Goal: Task Accomplishment & Management: Manage account settings

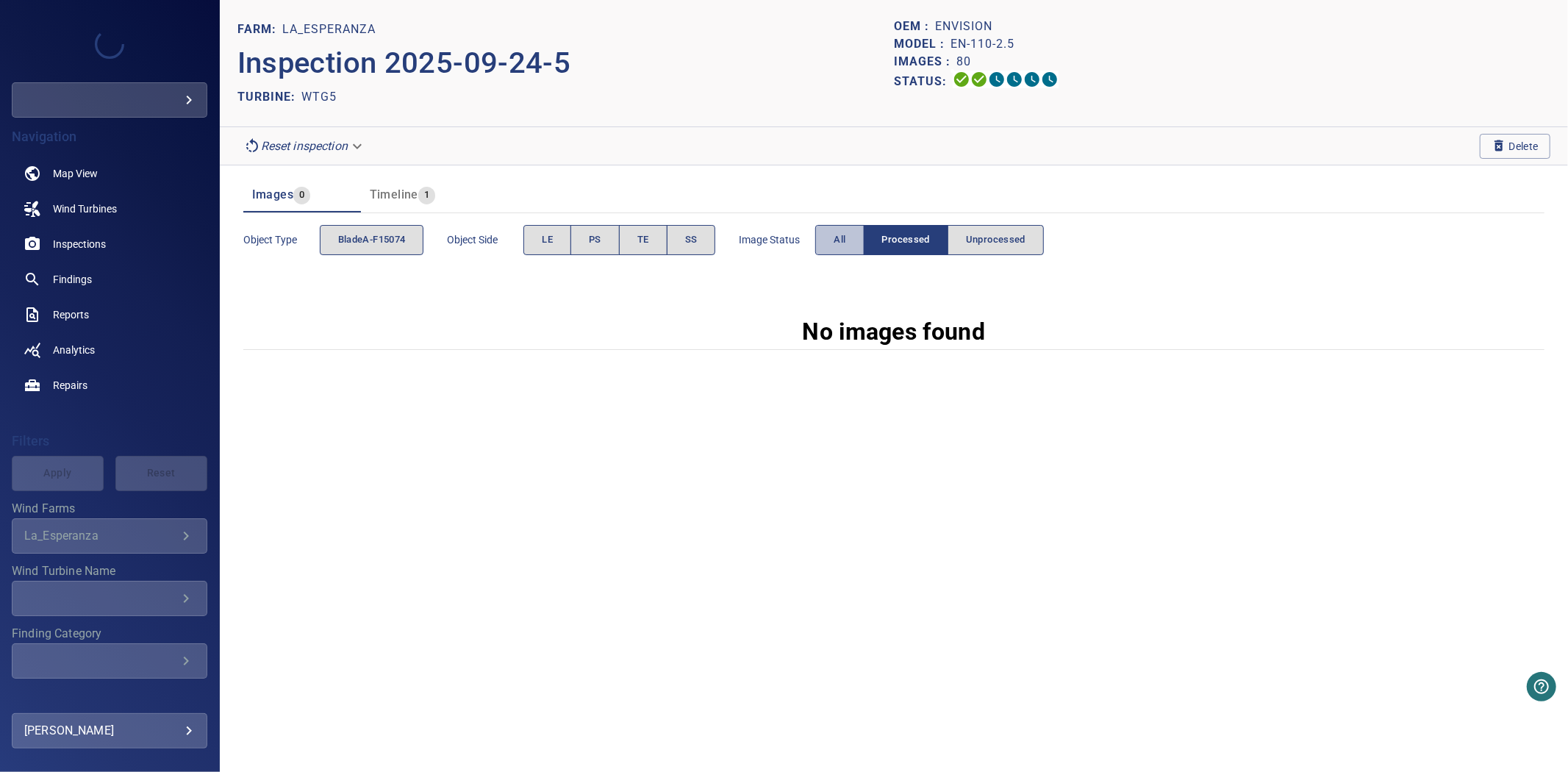
click at [851, 244] on button "All" at bounding box center [839, 240] width 48 height 30
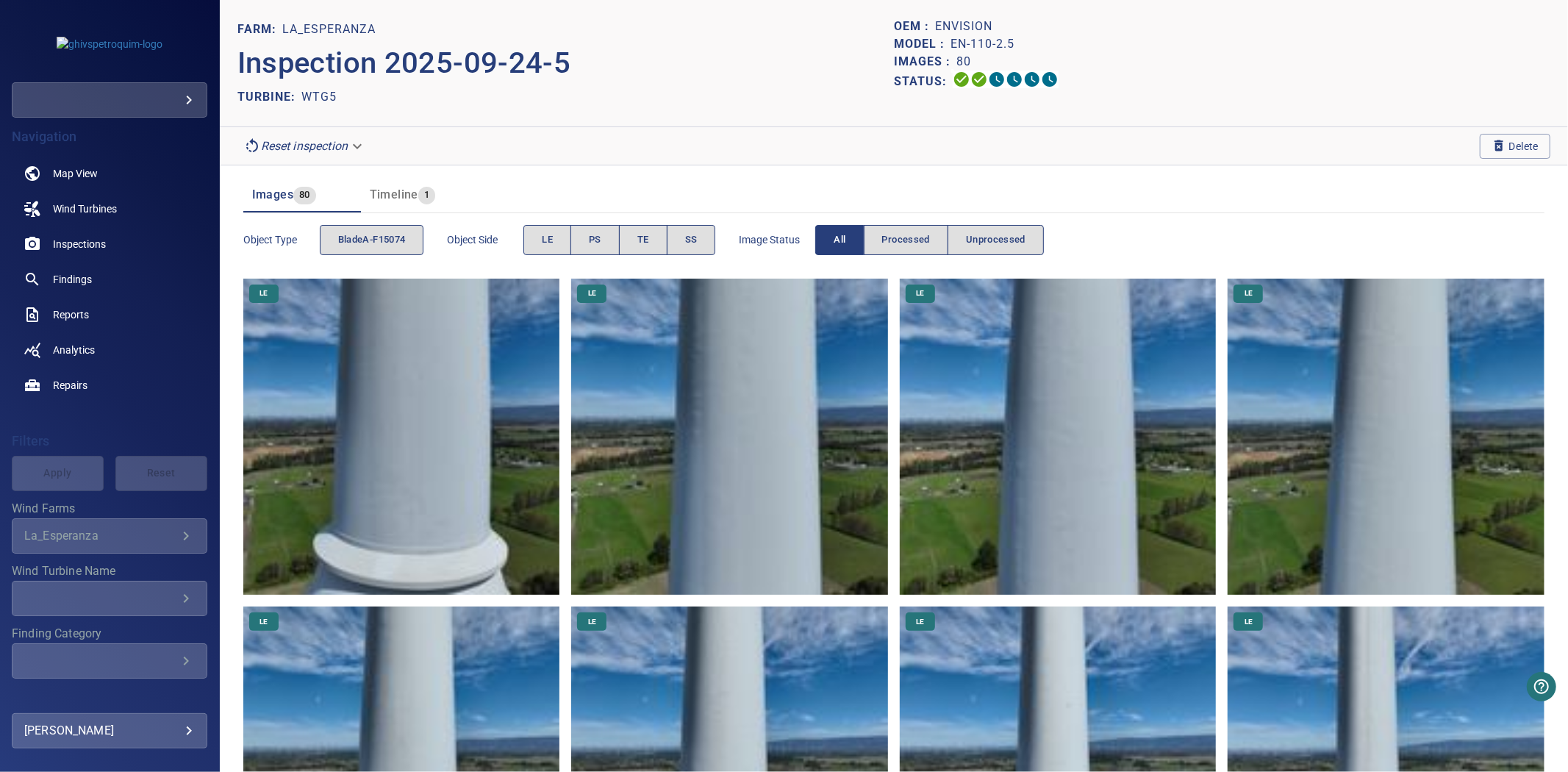
click at [710, 56] on p "Inspection 2025-09-24-5" at bounding box center [565, 63] width 657 height 44
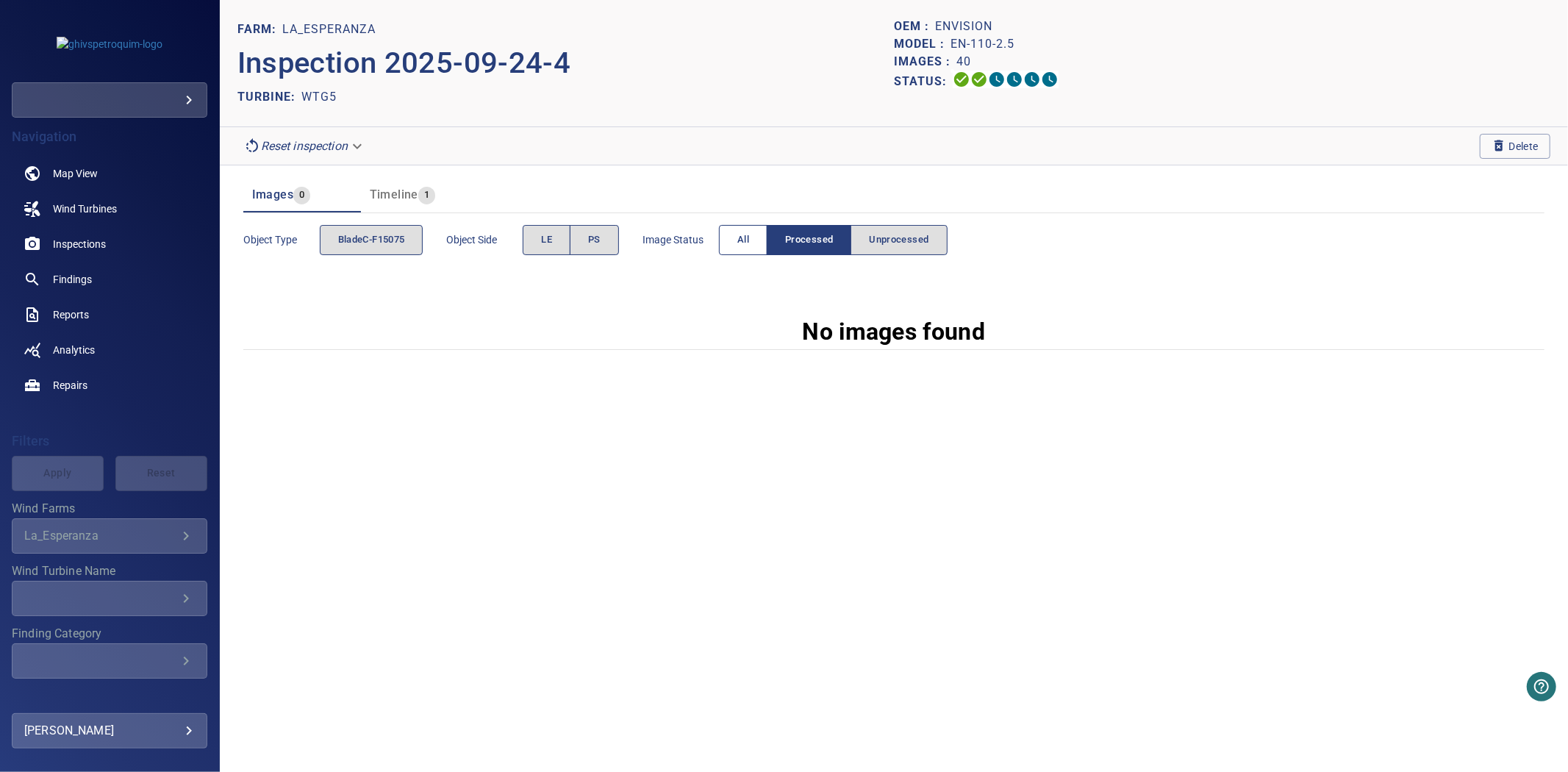
click at [747, 234] on span "All" at bounding box center [743, 239] width 12 height 17
click at [795, 243] on span "All" at bounding box center [790, 239] width 12 height 17
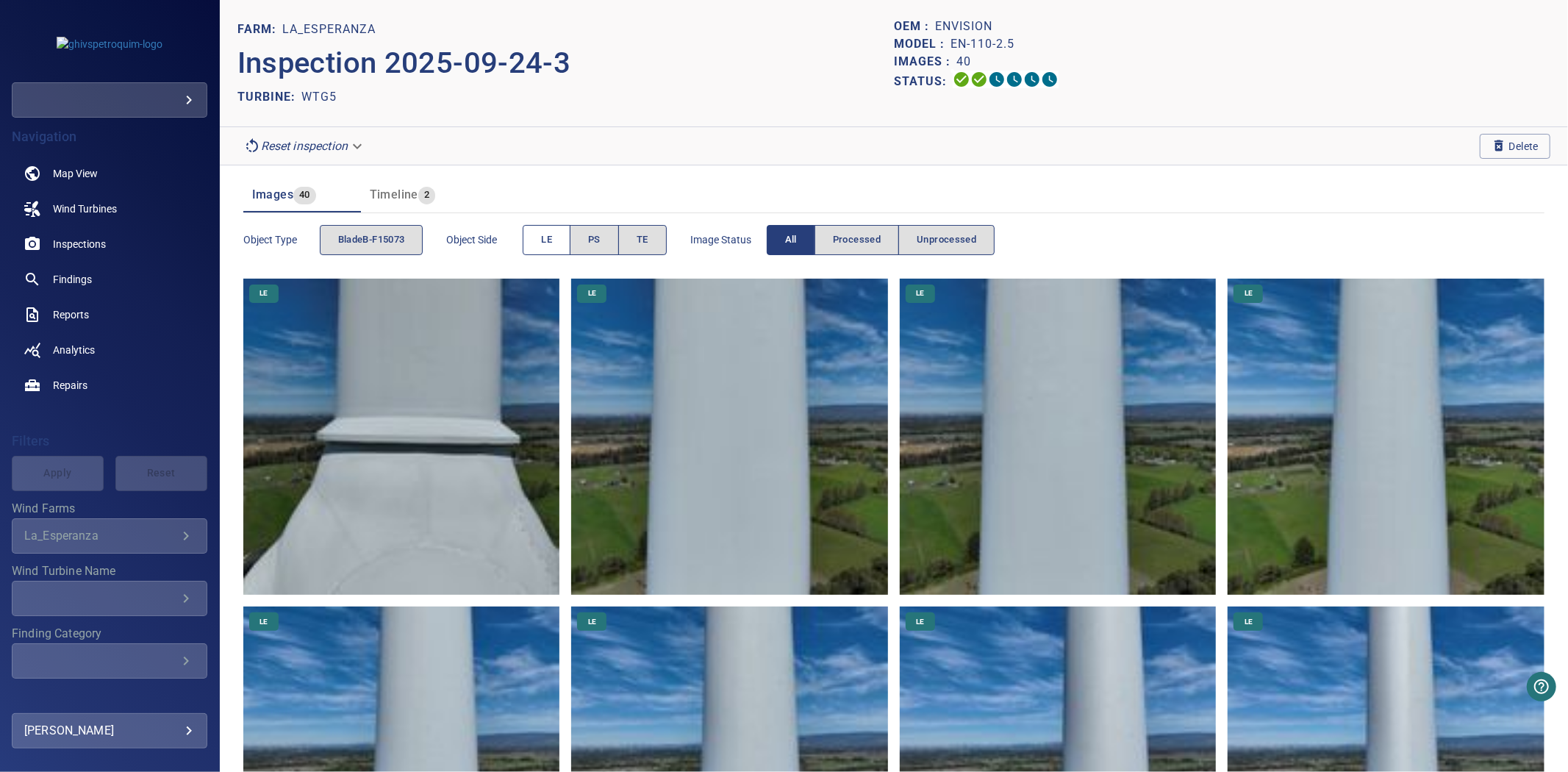
click at [552, 245] on span "LE" at bounding box center [546, 239] width 11 height 17
click at [584, 238] on button "PS" at bounding box center [594, 240] width 49 height 30
click at [545, 238] on span "LE" at bounding box center [546, 239] width 11 height 17
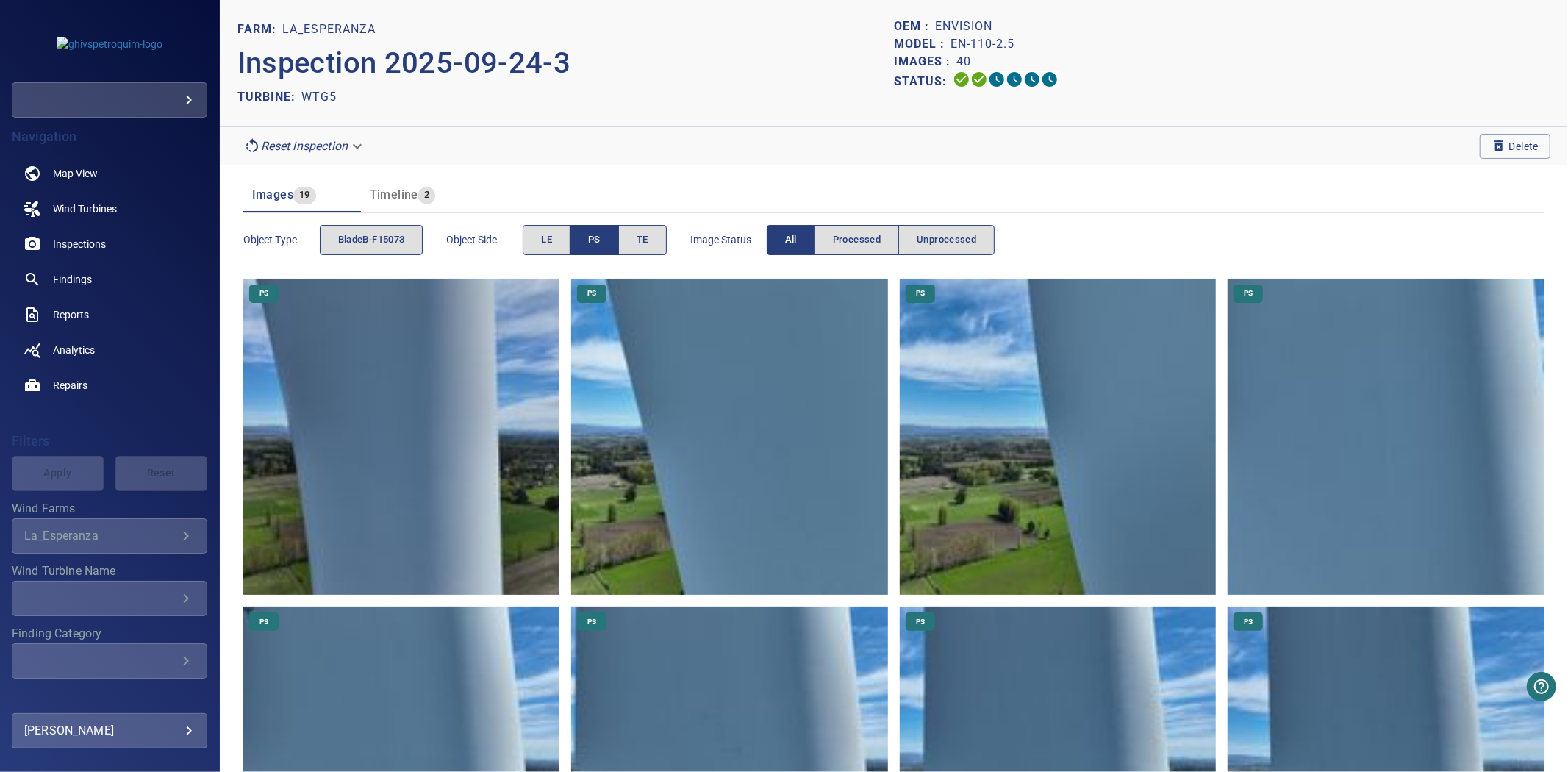
click at [585, 237] on button "PS" at bounding box center [594, 240] width 49 height 30
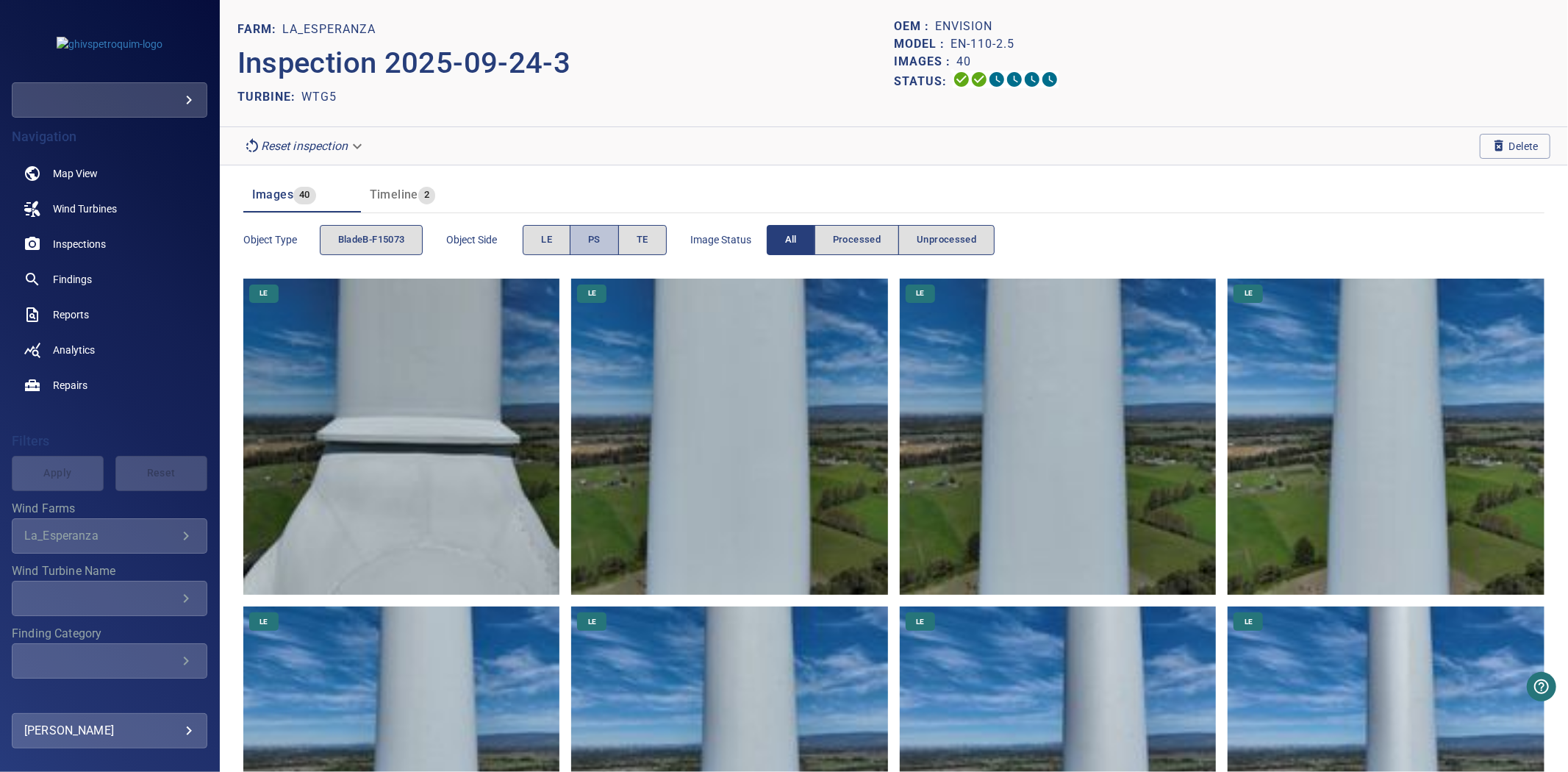
click at [618, 233] on button "PS" at bounding box center [594, 240] width 49 height 30
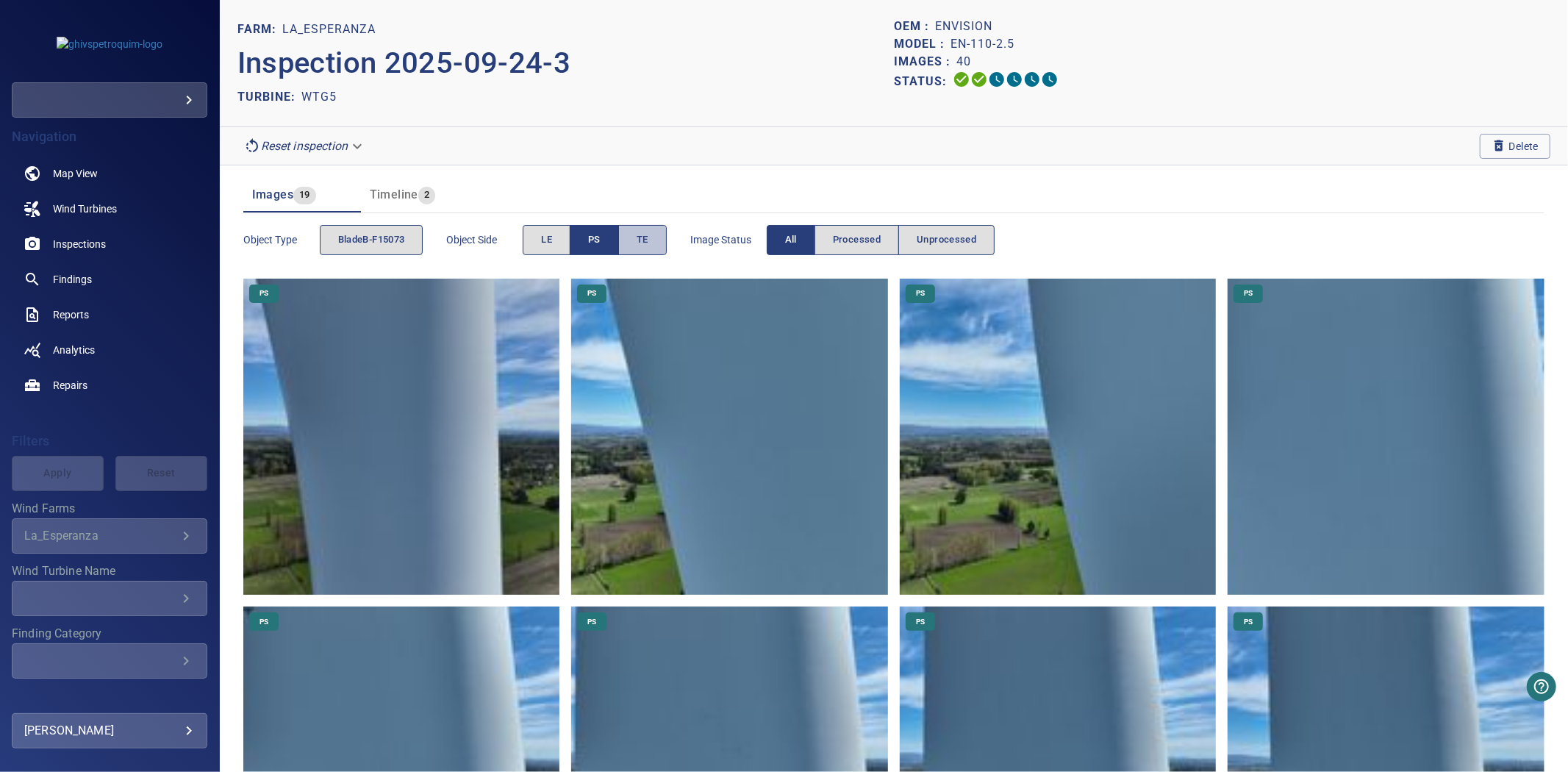
click at [633, 232] on button "TE" at bounding box center [642, 240] width 48 height 30
click at [604, 238] on button "PS" at bounding box center [594, 240] width 49 height 30
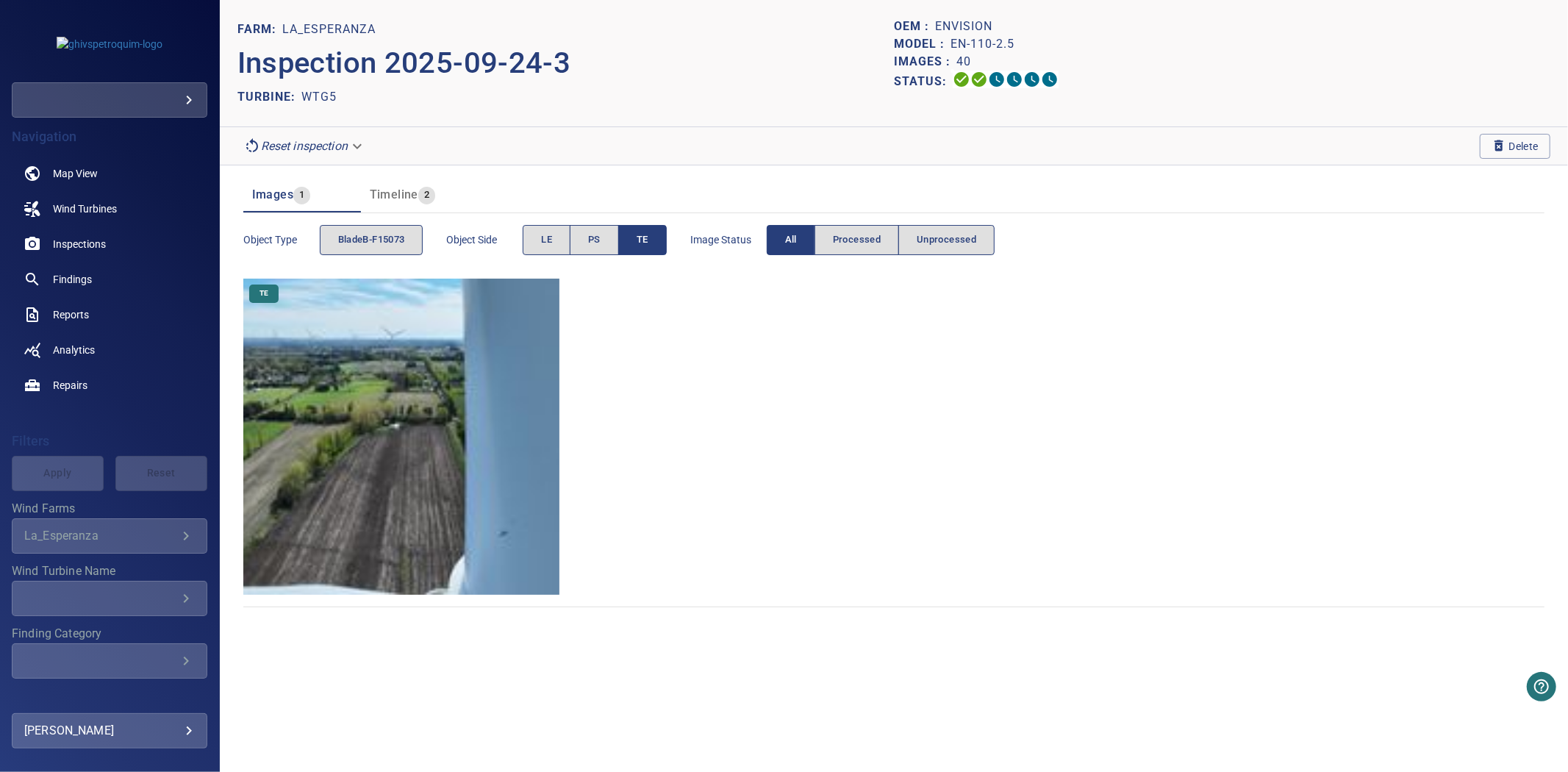
click at [640, 238] on span "TE" at bounding box center [642, 239] width 12 height 17
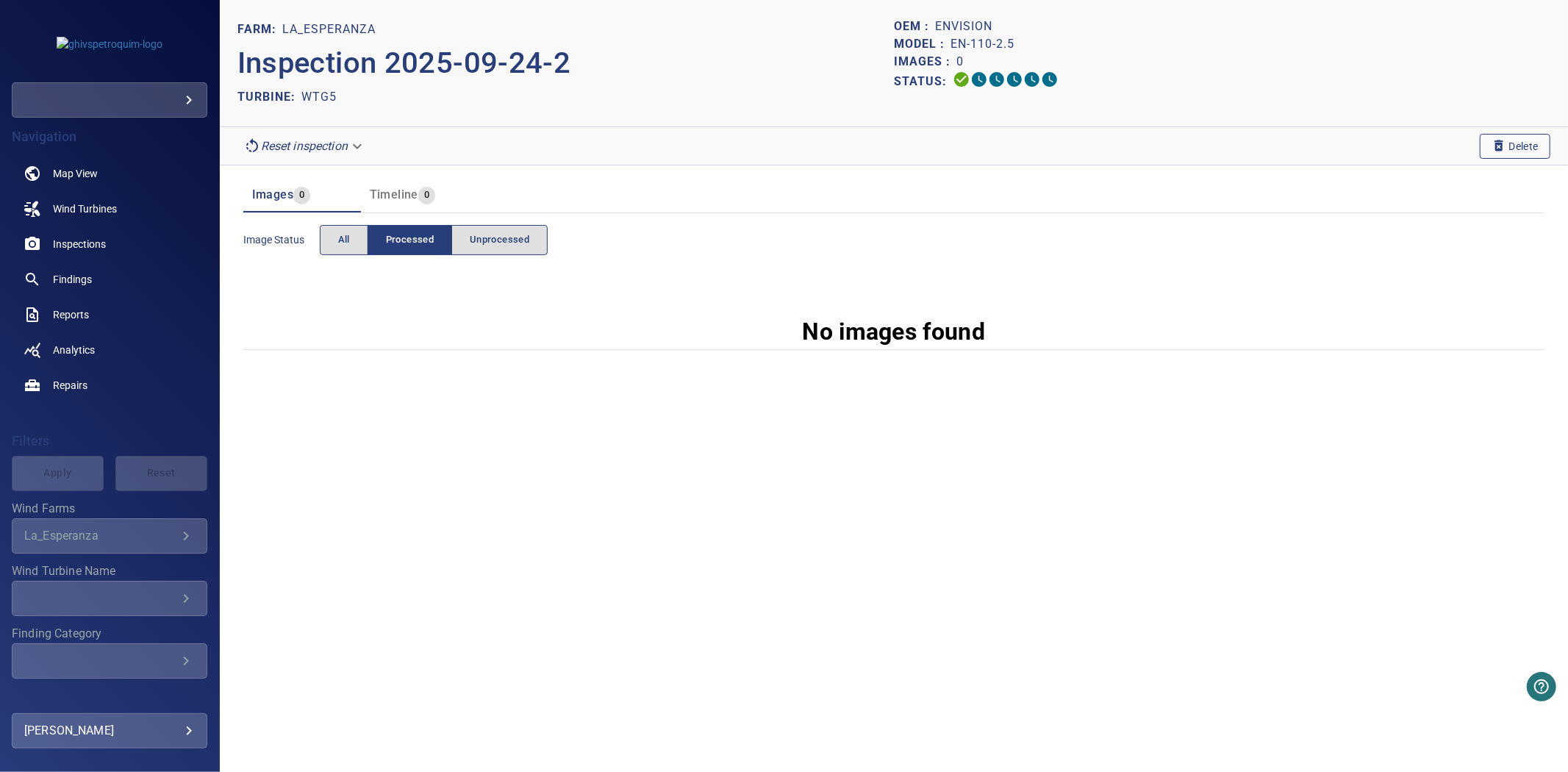
click at [1499, 149] on icon "button" at bounding box center [1498, 145] width 9 height 11
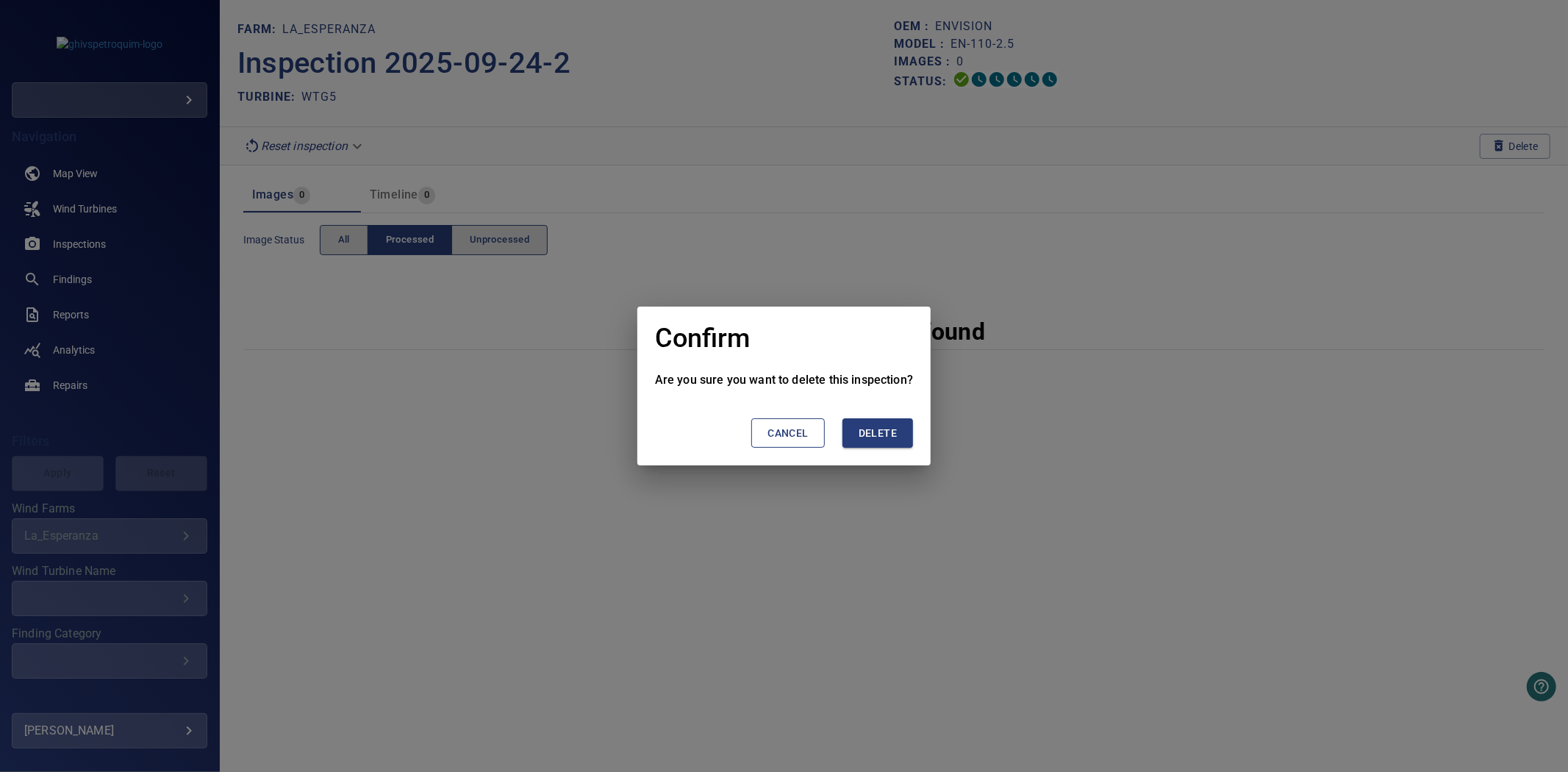
click at [870, 438] on span "Delete" at bounding box center [877, 433] width 38 height 18
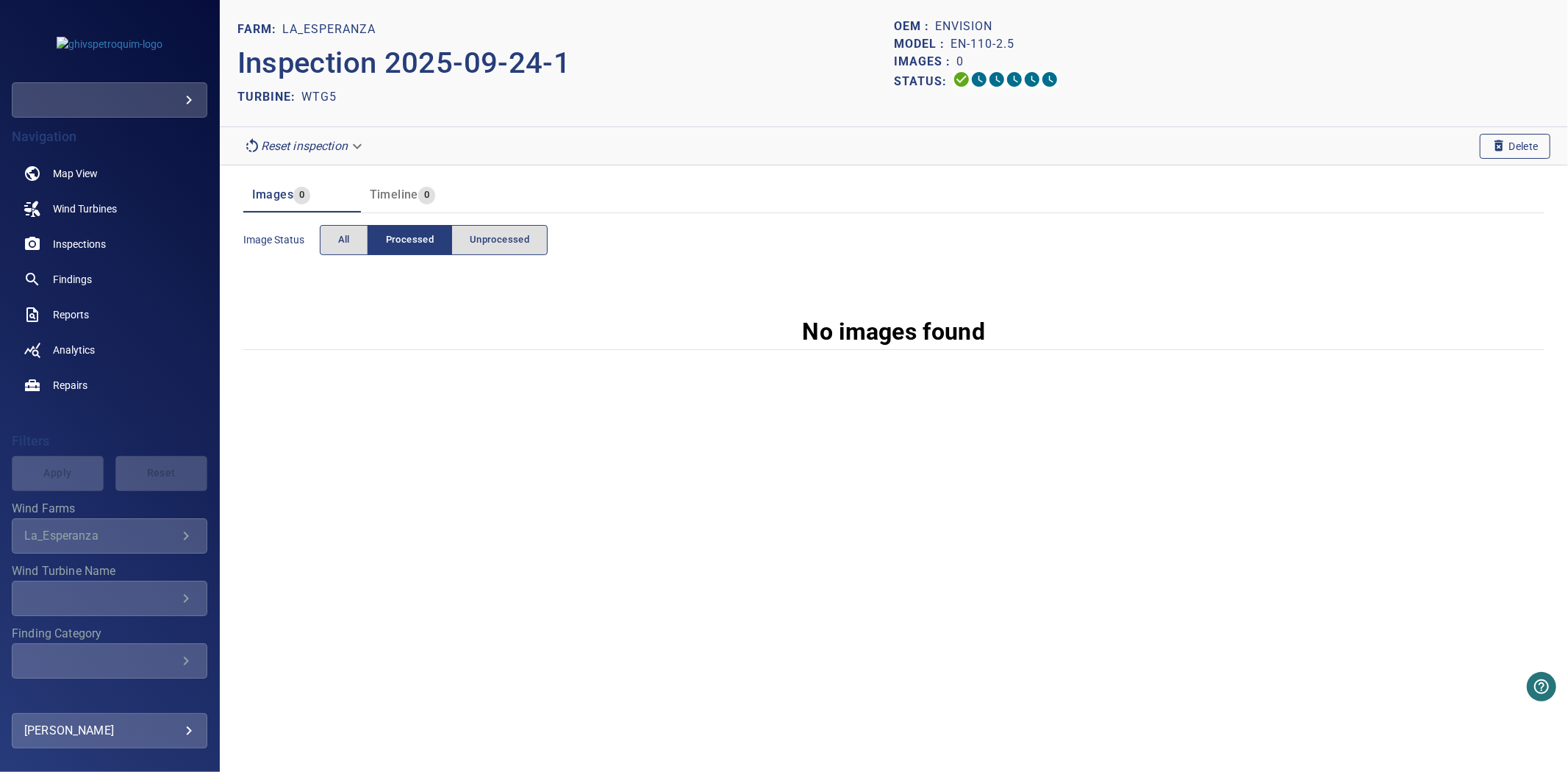
click at [1481, 148] on button "Delete" at bounding box center [1514, 146] width 70 height 25
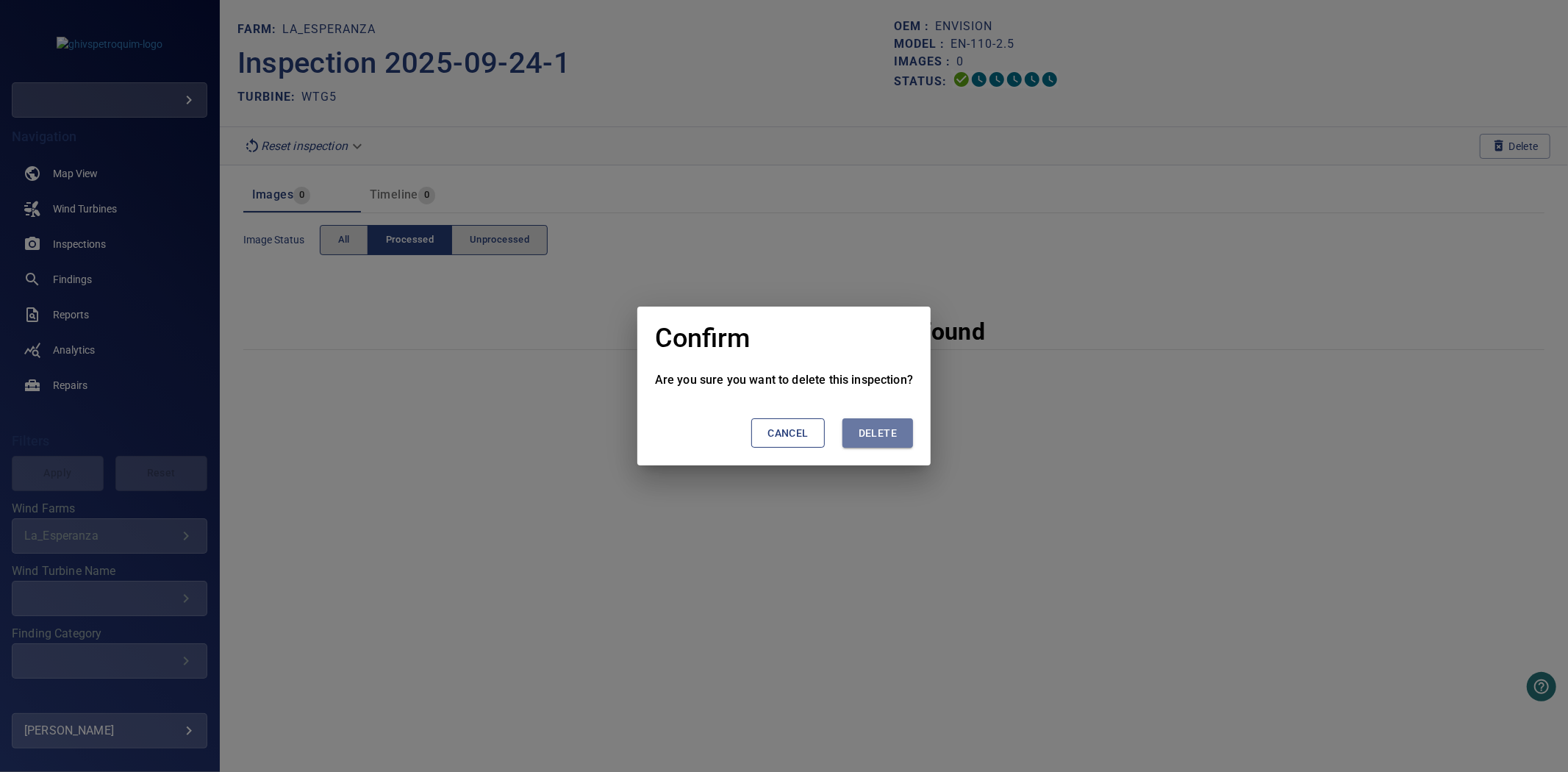
click at [854, 435] on button "Delete" at bounding box center [877, 433] width 70 height 30
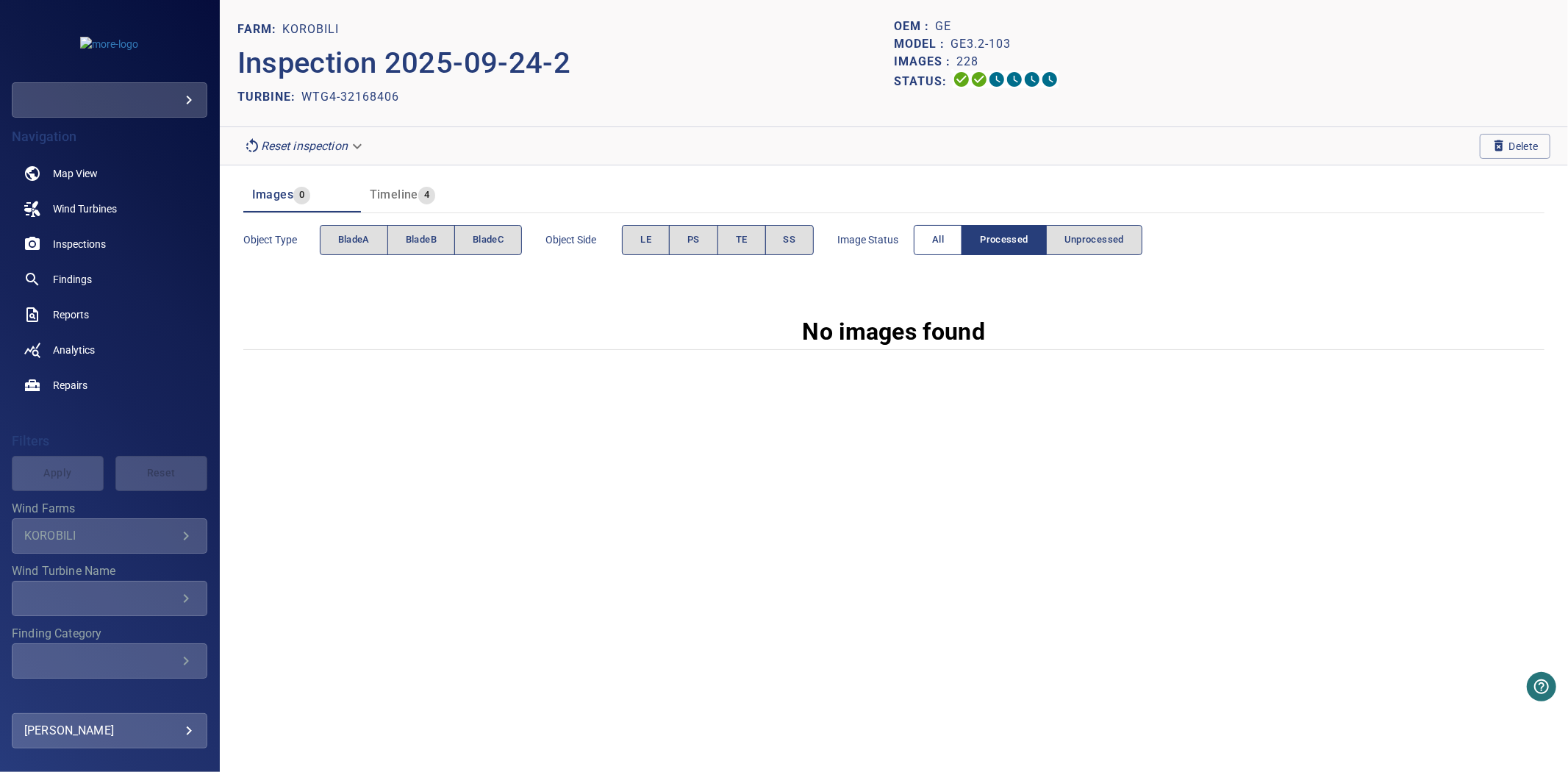
click at [958, 247] on button "All" at bounding box center [938, 240] width 48 height 30
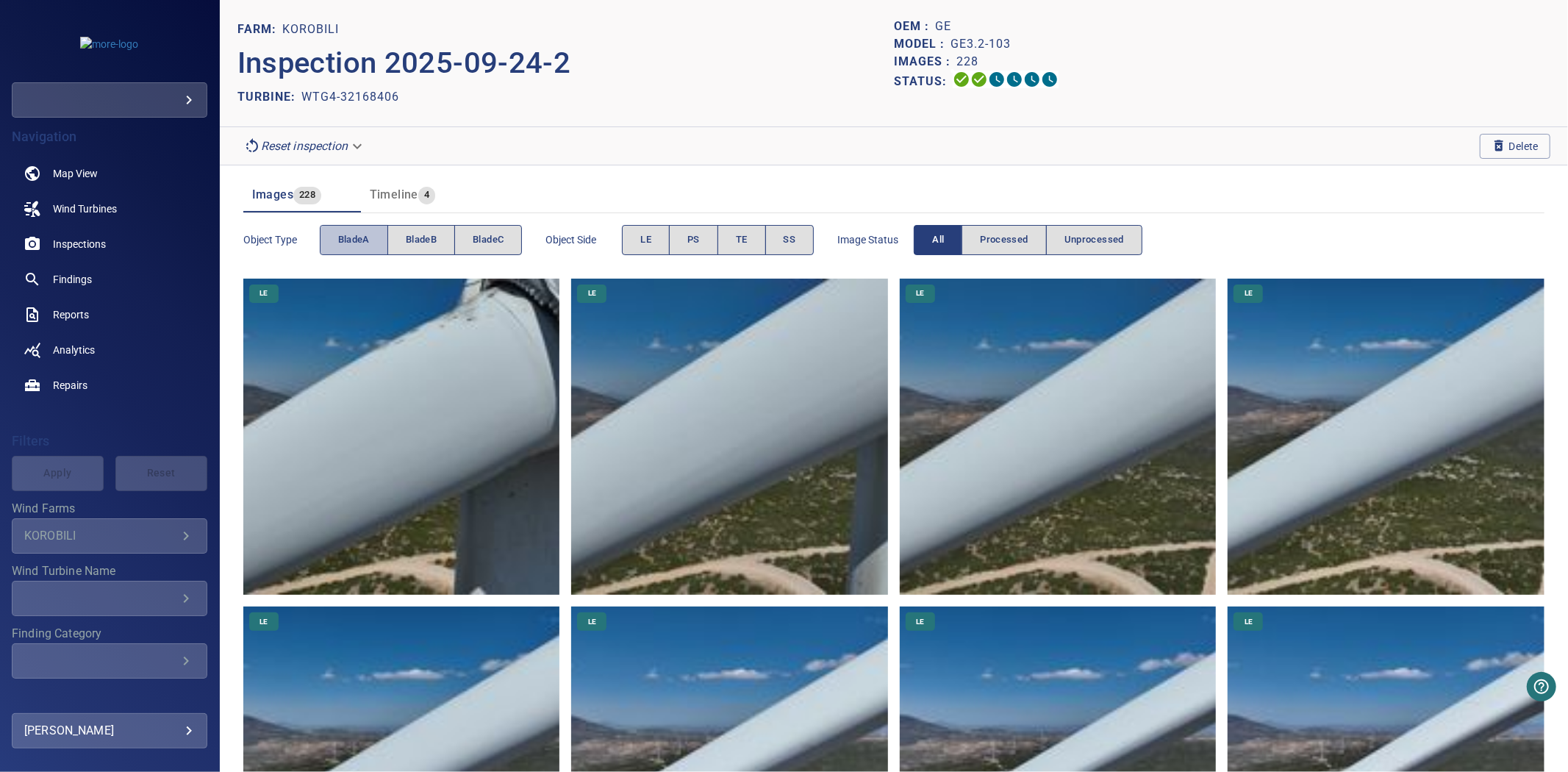
click at [349, 234] on span "bladeA" at bounding box center [354, 239] width 32 height 17
click at [436, 242] on span "bladeB" at bounding box center [421, 239] width 31 height 17
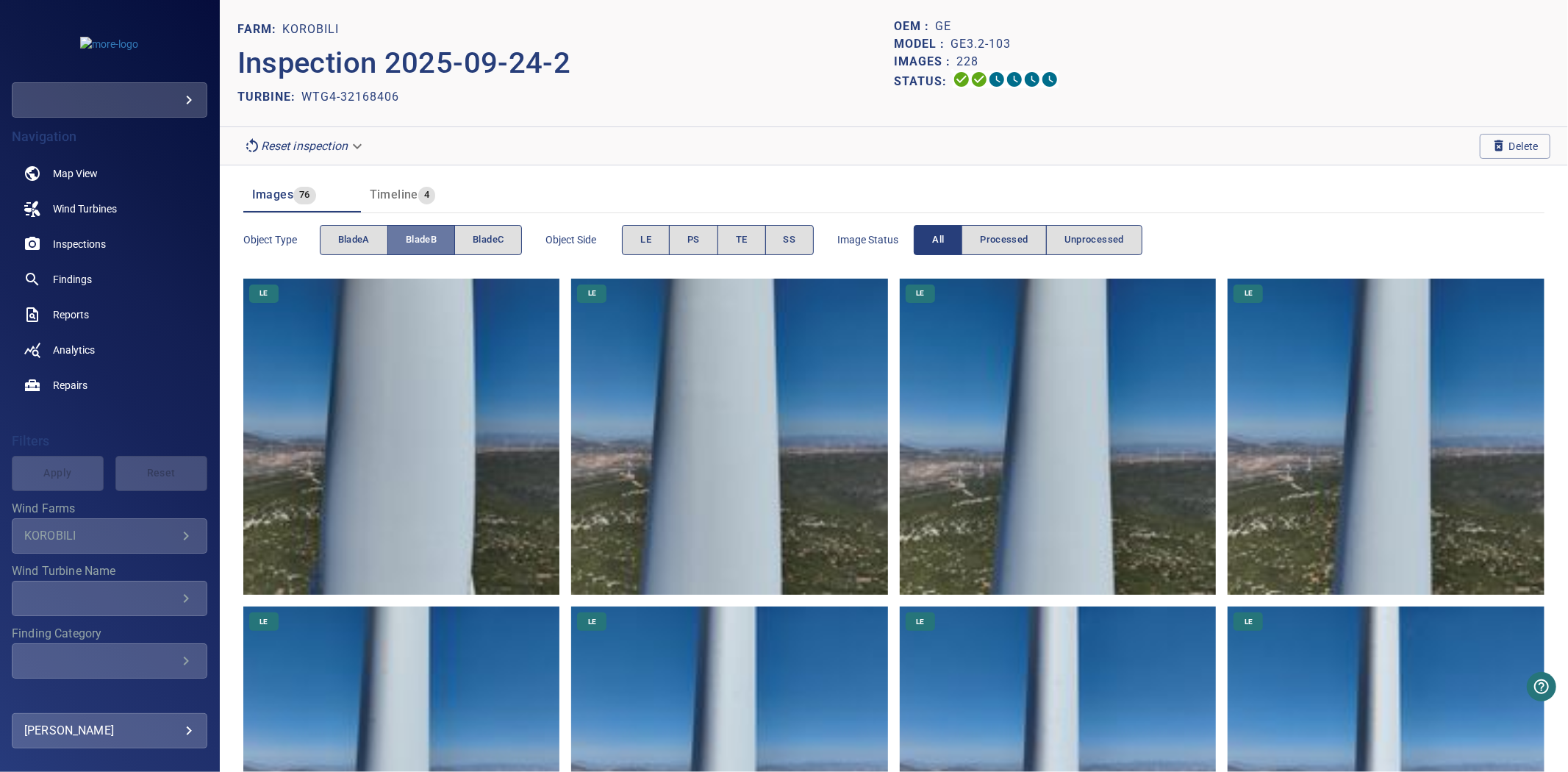
click at [435, 239] on span "bladeB" at bounding box center [421, 239] width 31 height 17
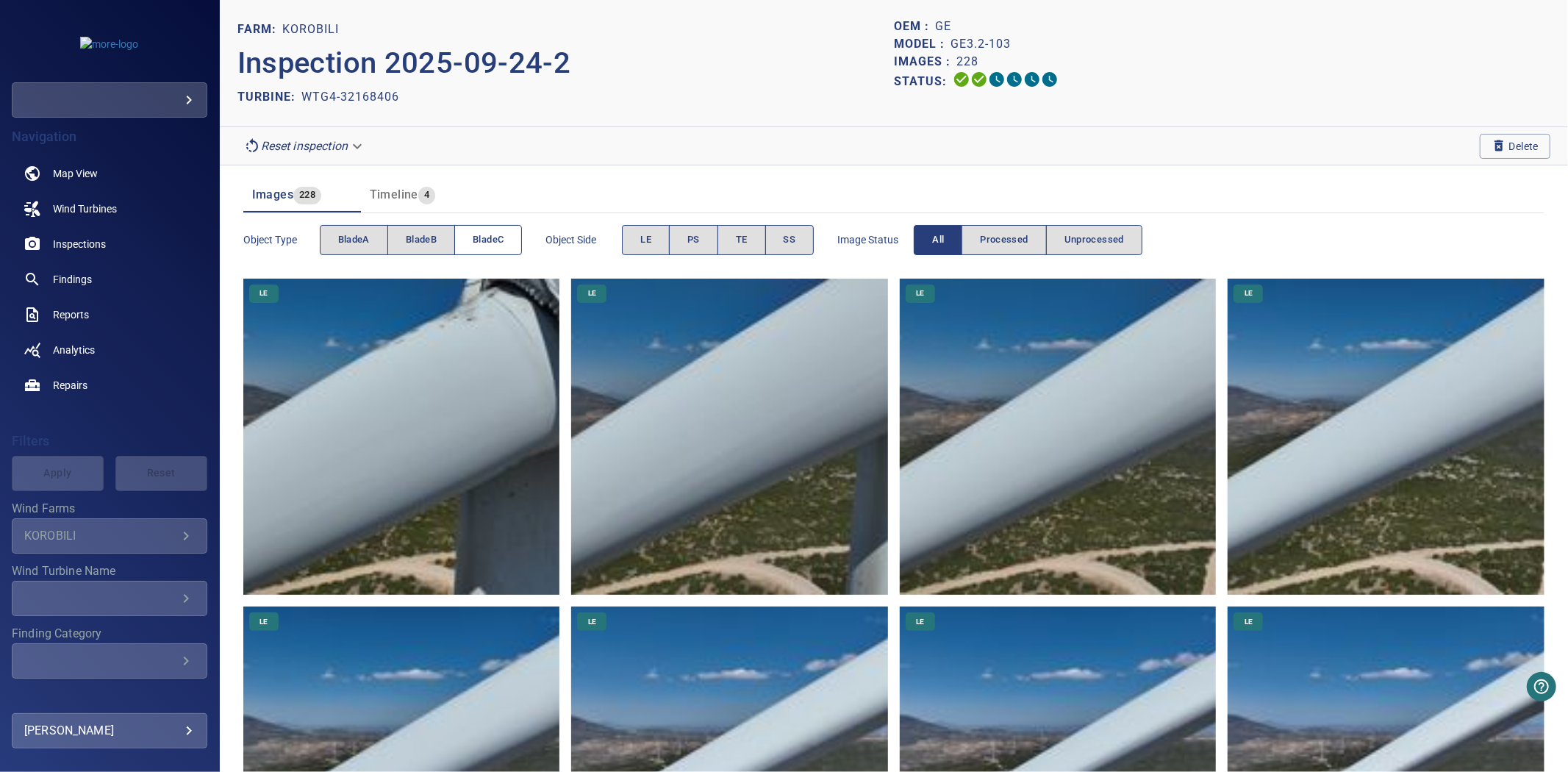
click at [473, 237] on button "bladeC" at bounding box center [488, 240] width 67 height 30
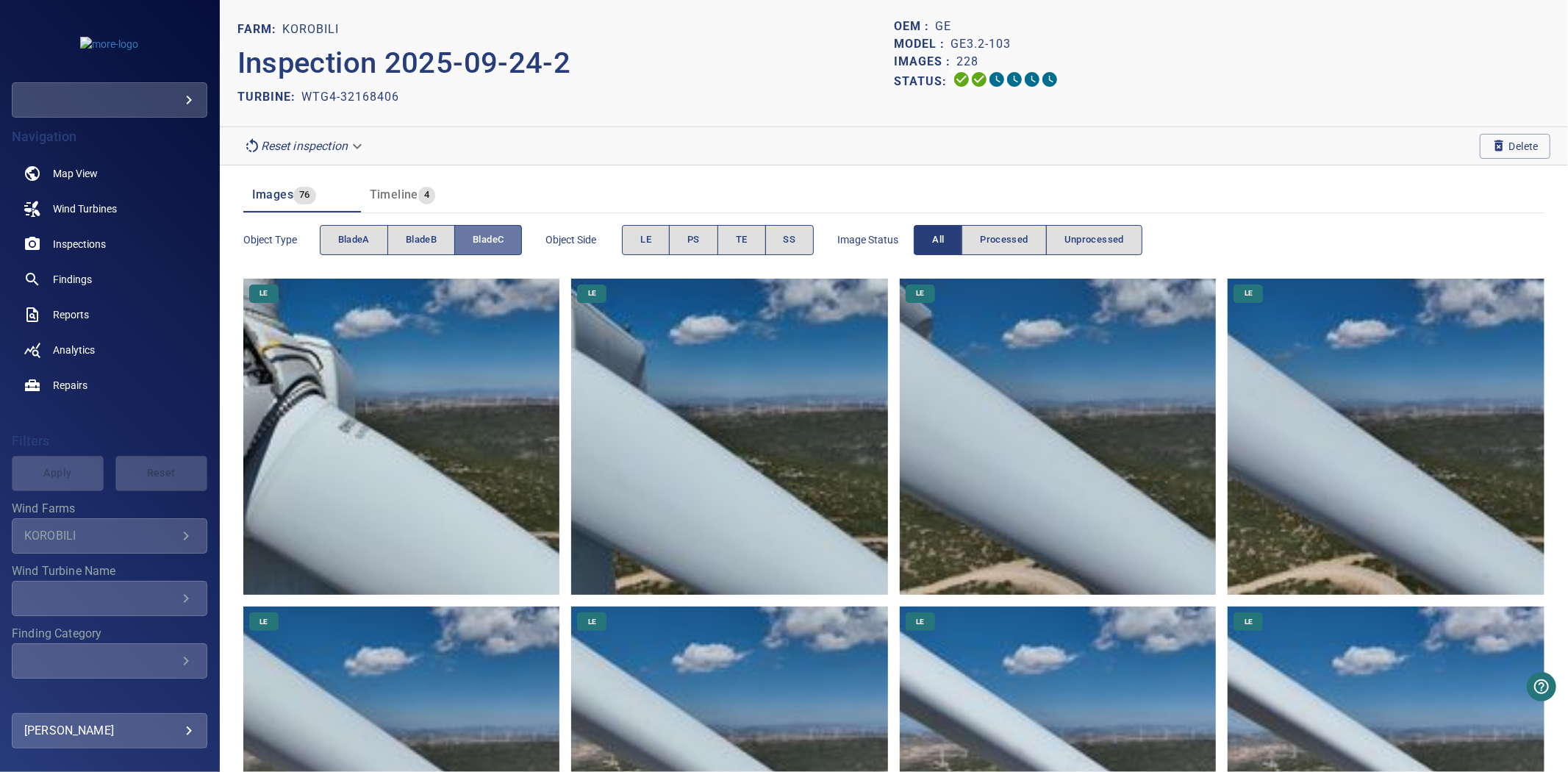
click at [474, 236] on span "bladeC" at bounding box center [488, 239] width 31 height 17
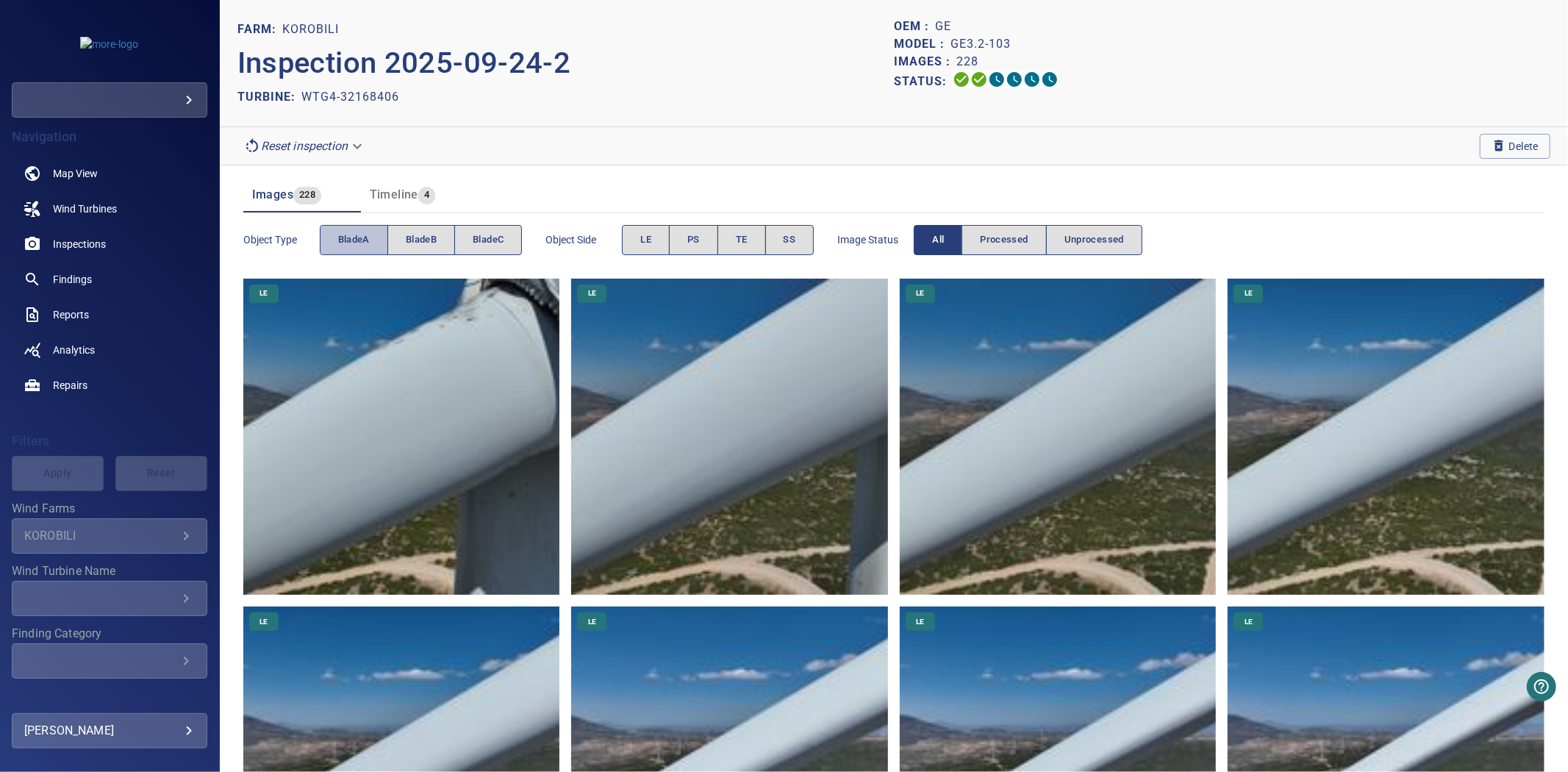
click at [360, 235] on span "bladeA" at bounding box center [354, 239] width 32 height 17
click at [415, 237] on span "bladeB" at bounding box center [421, 239] width 31 height 17
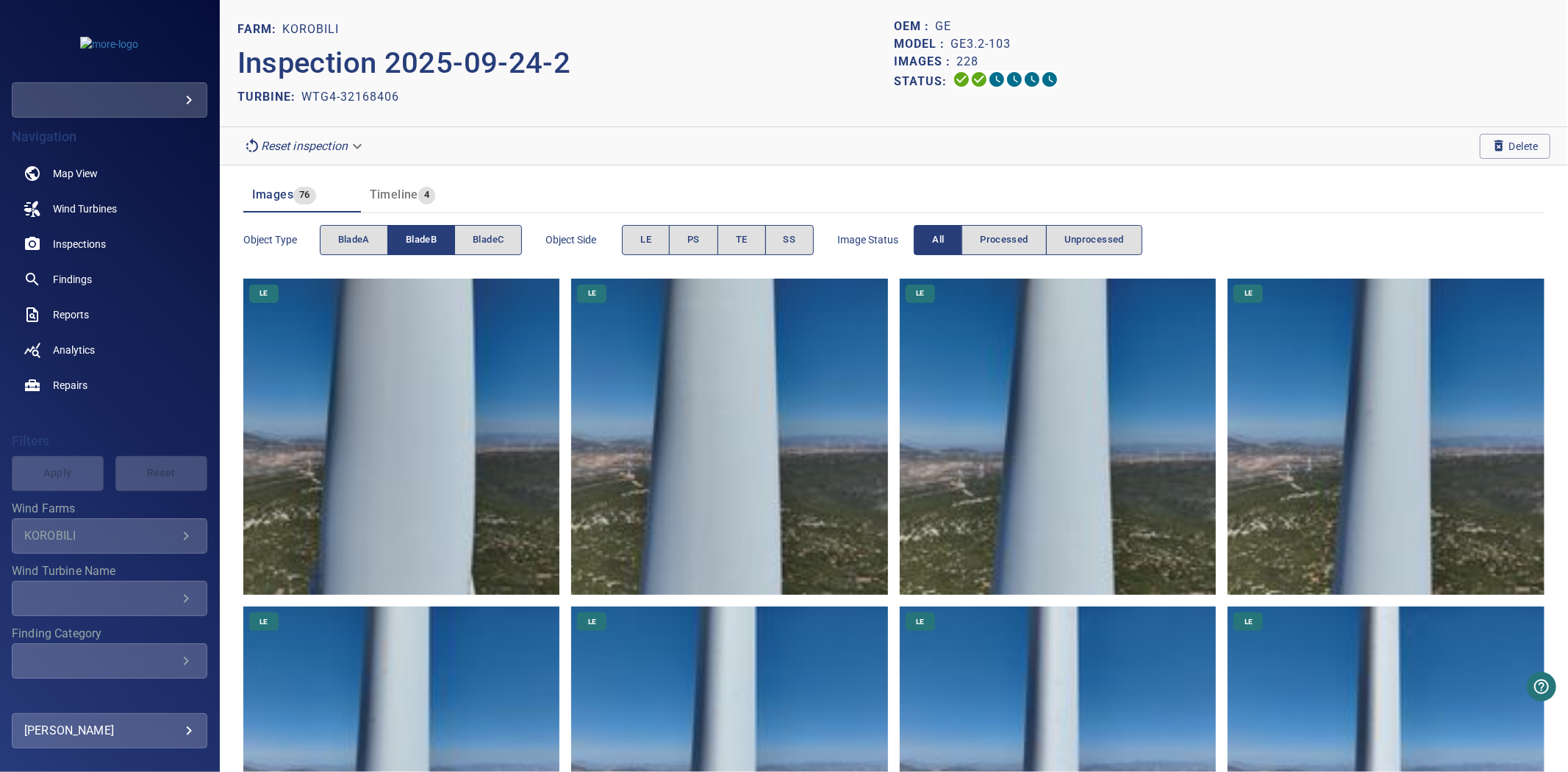
click at [414, 236] on span "bladeB" at bounding box center [421, 239] width 31 height 17
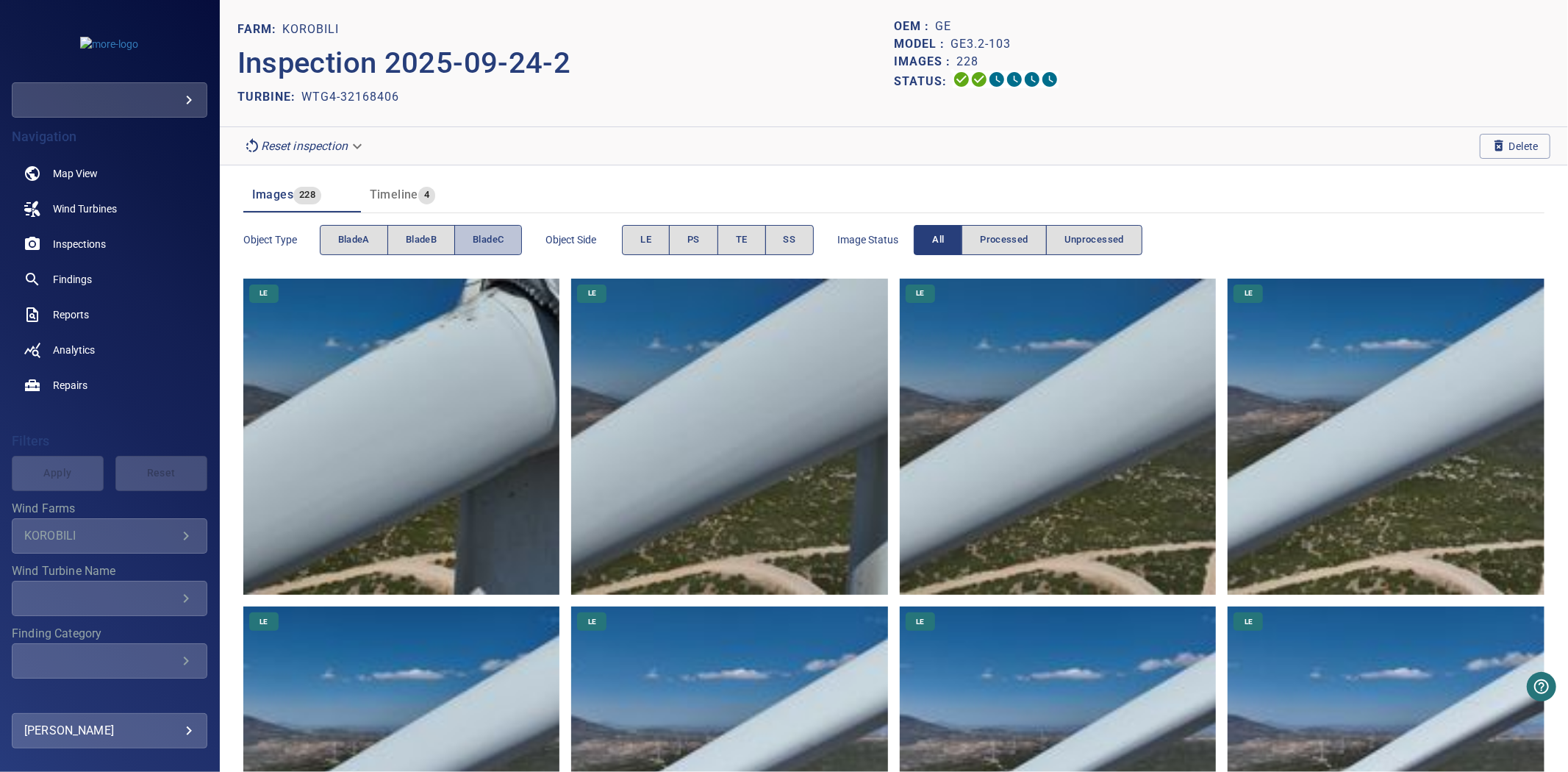
click at [466, 234] on button "bladeC" at bounding box center [488, 240] width 67 height 30
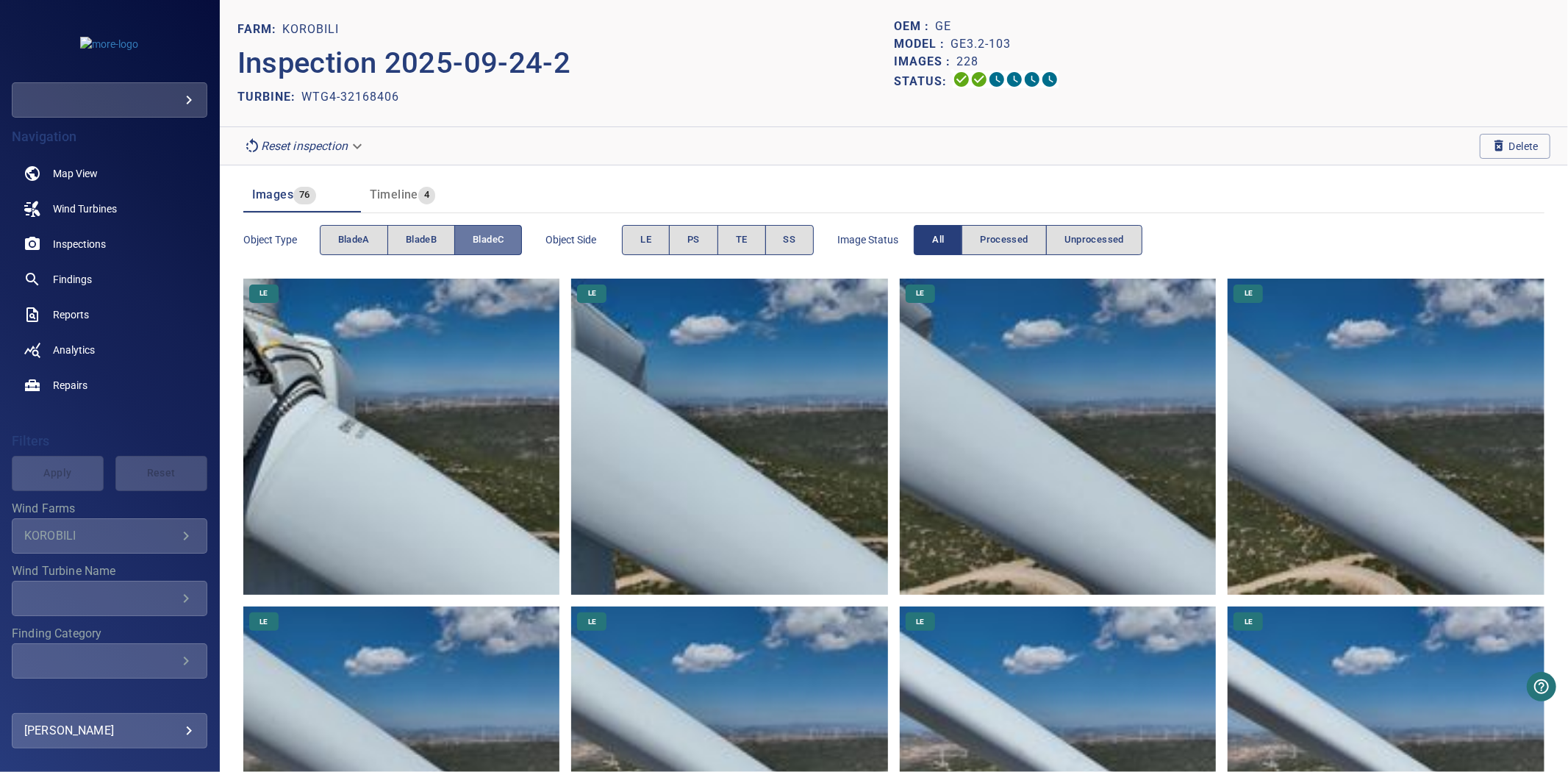
click at [466, 234] on button "bladeC" at bounding box center [488, 240] width 67 height 30
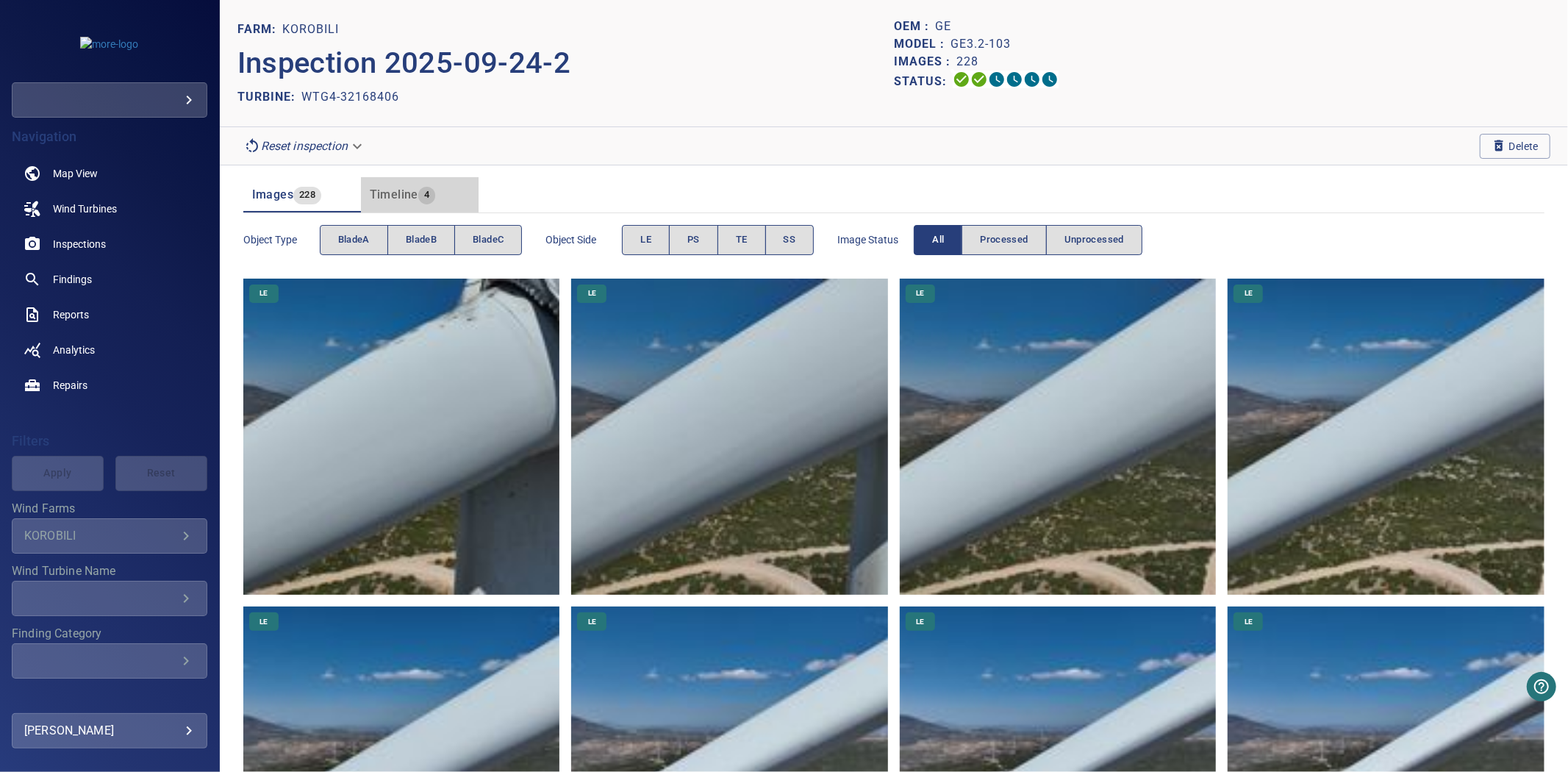
click at [386, 188] on span "Timeline" at bounding box center [394, 195] width 48 height 14
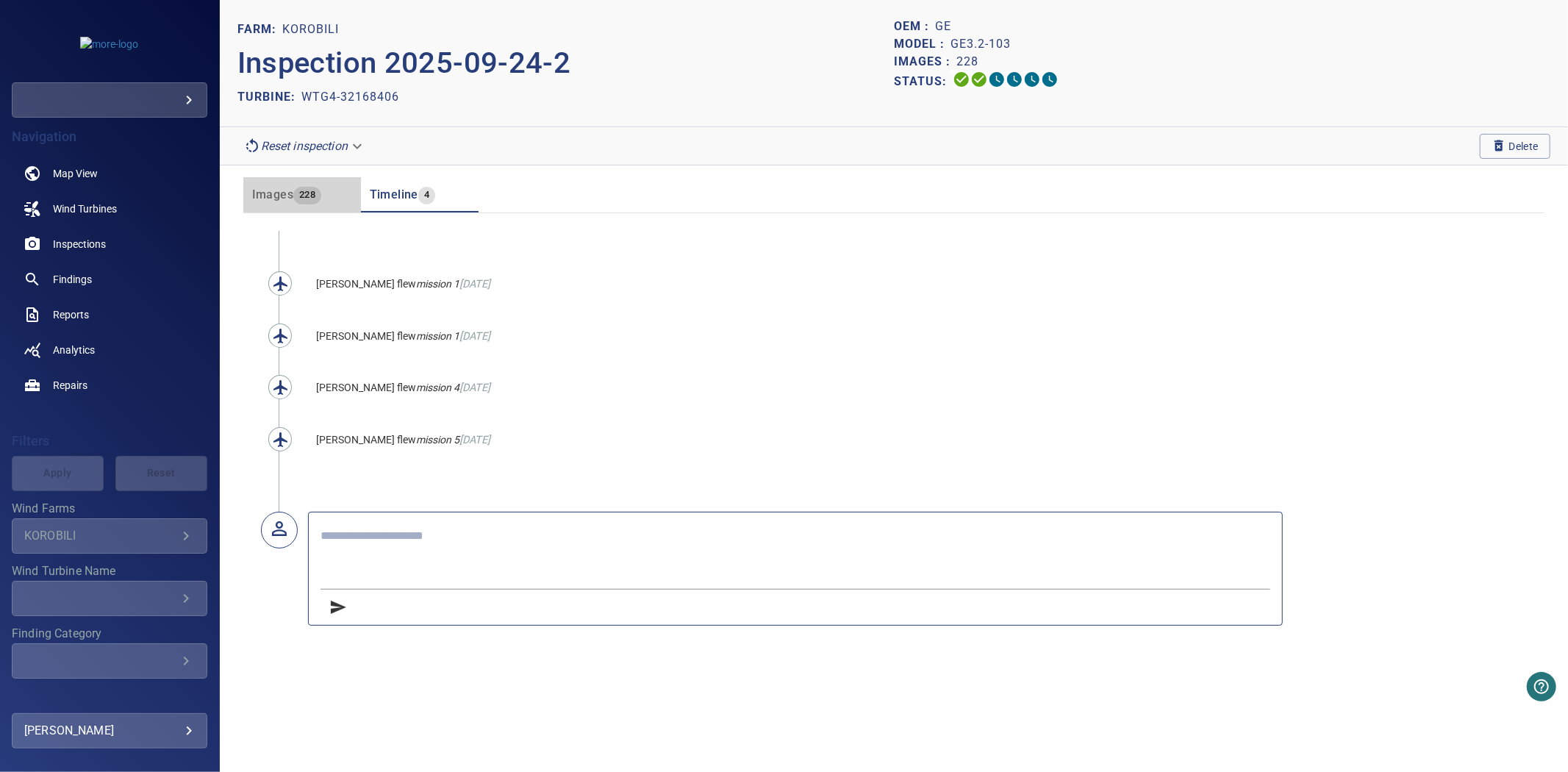
click at [269, 188] on span "Images" at bounding box center [272, 195] width 41 height 14
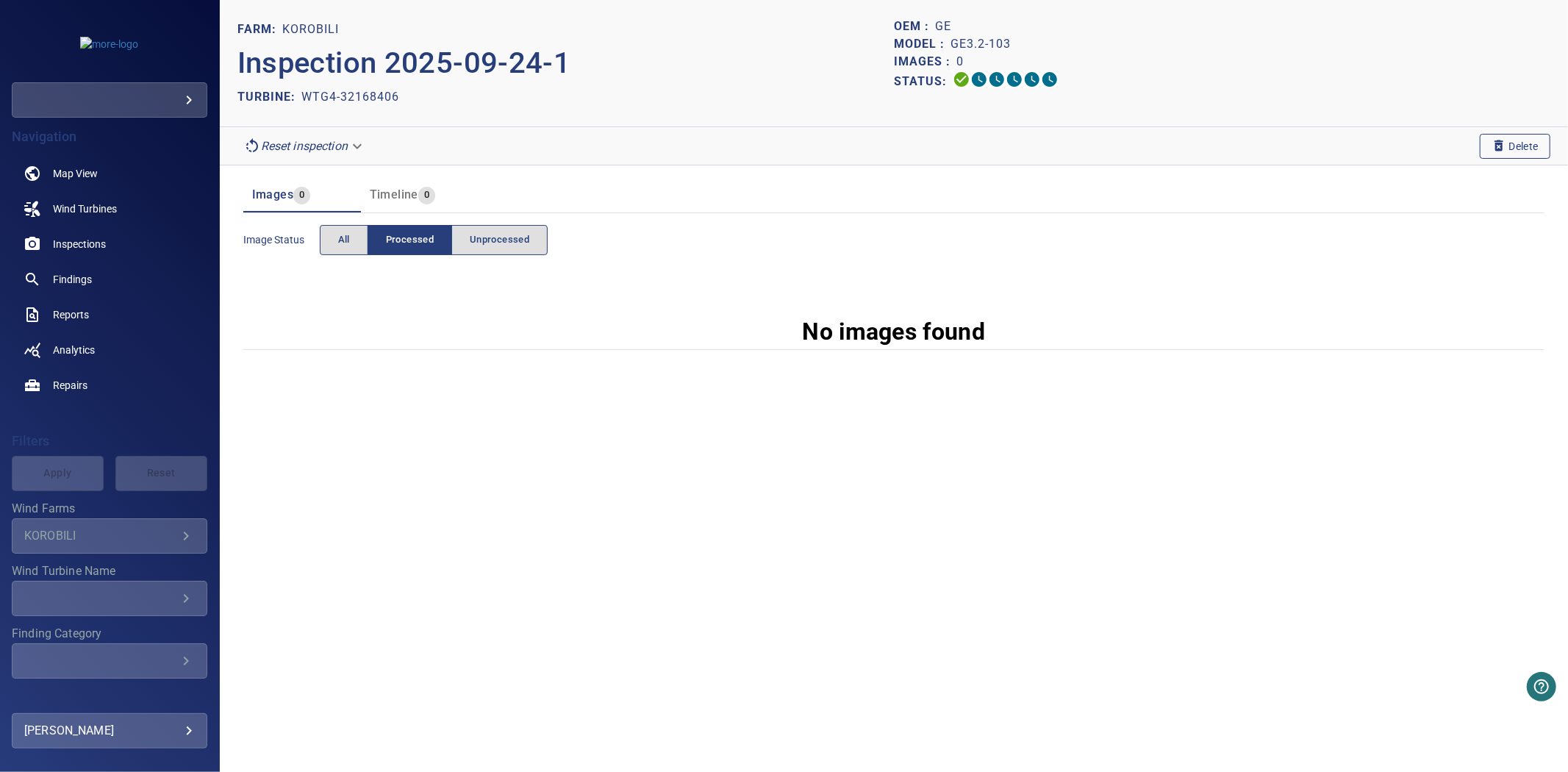
click at [1491, 148] on icon "button" at bounding box center [1498, 145] width 15 height 15
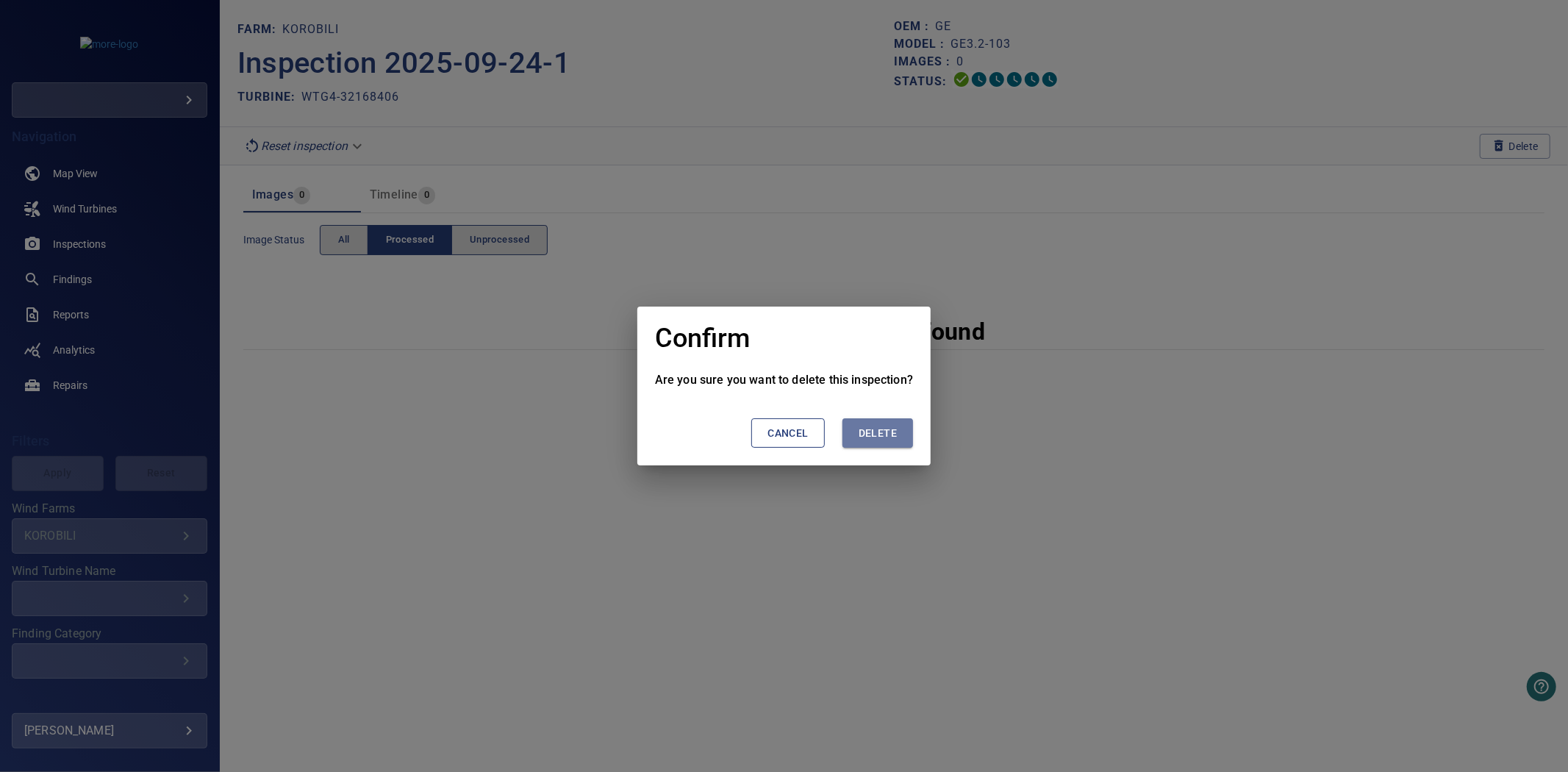
click at [889, 439] on span "Delete" at bounding box center [877, 433] width 38 height 18
